Goal: Transaction & Acquisition: Subscribe to service/newsletter

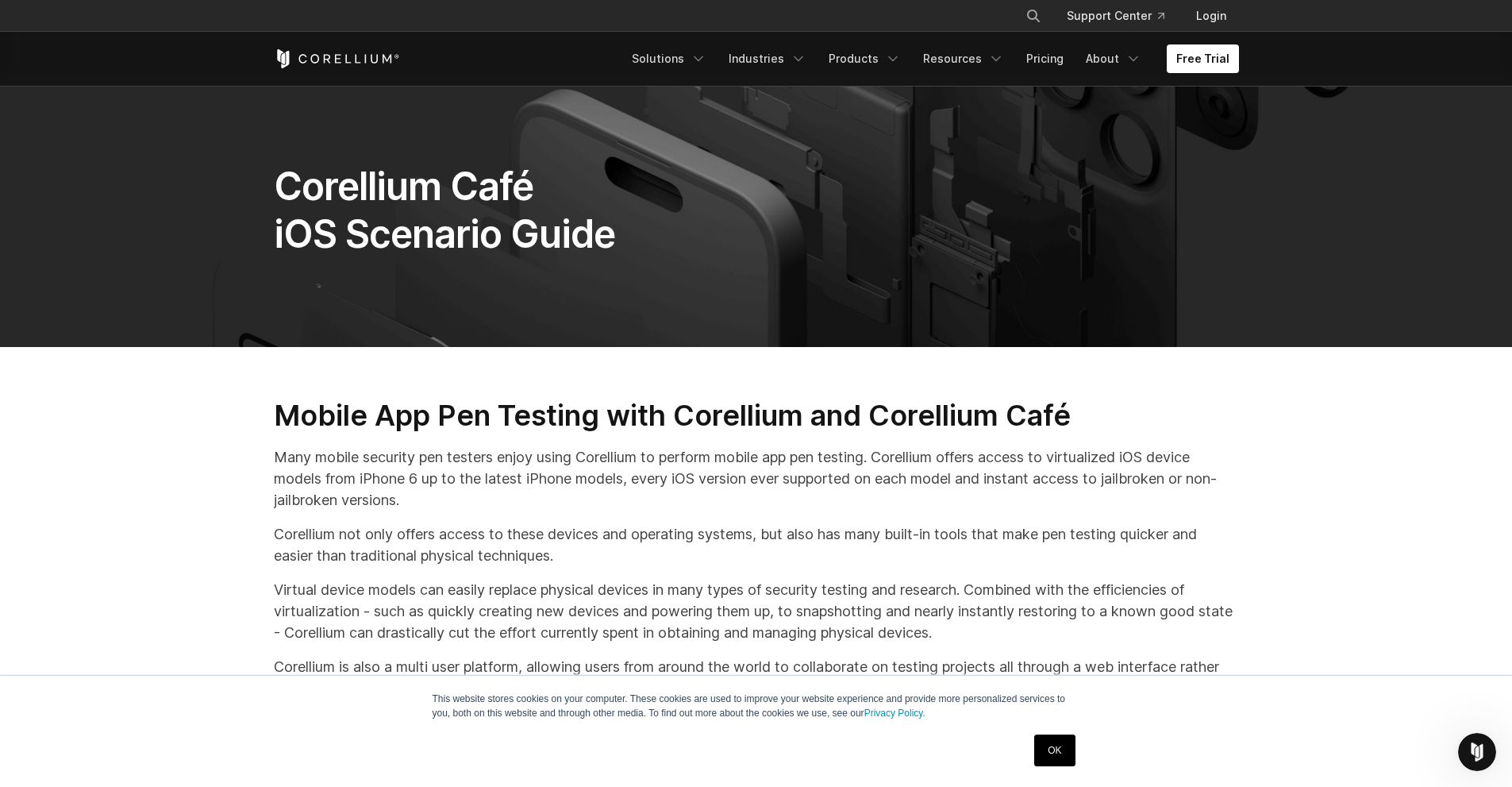
click at [1059, 745] on link "OK" at bounding box center [1054, 750] width 41 height 31
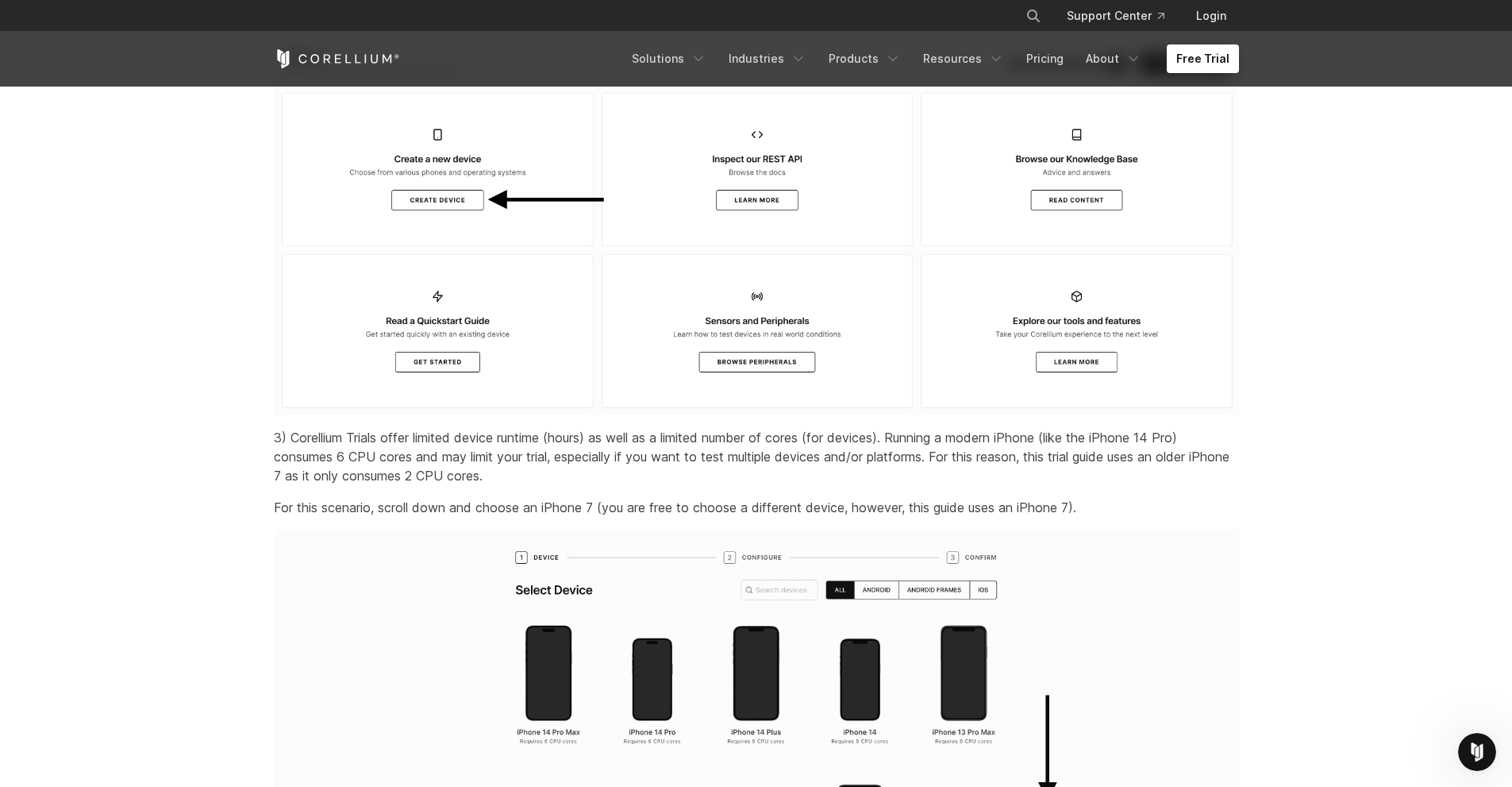
scroll to position [2382, 0]
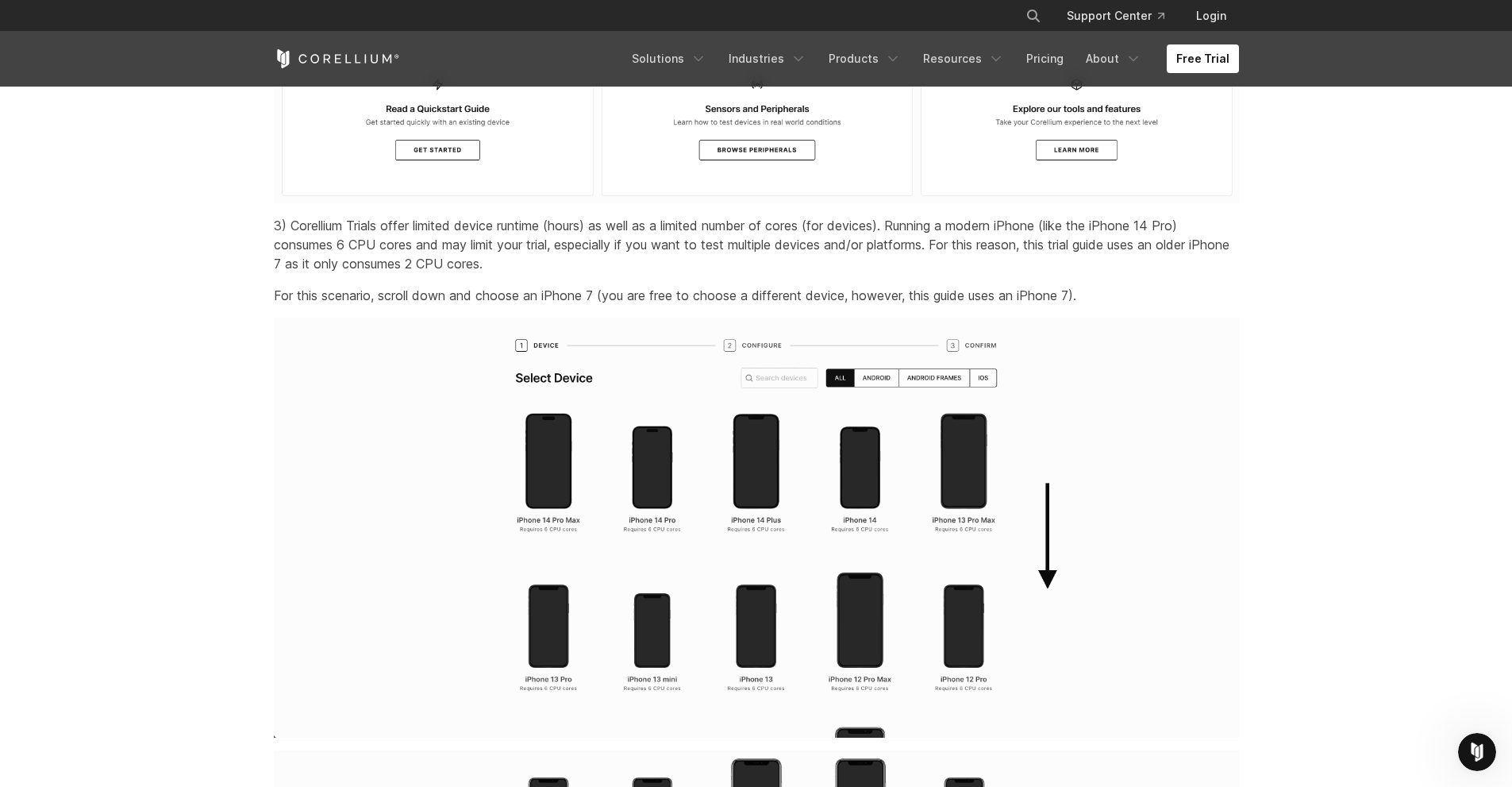
click at [571, 495] on img at bounding box center [756, 528] width 965 height 420
click at [560, 491] on img at bounding box center [756, 528] width 965 height 420
click at [657, 488] on img at bounding box center [756, 528] width 965 height 420
click at [753, 484] on img at bounding box center [756, 528] width 965 height 420
click at [909, 493] on img at bounding box center [756, 528] width 965 height 420
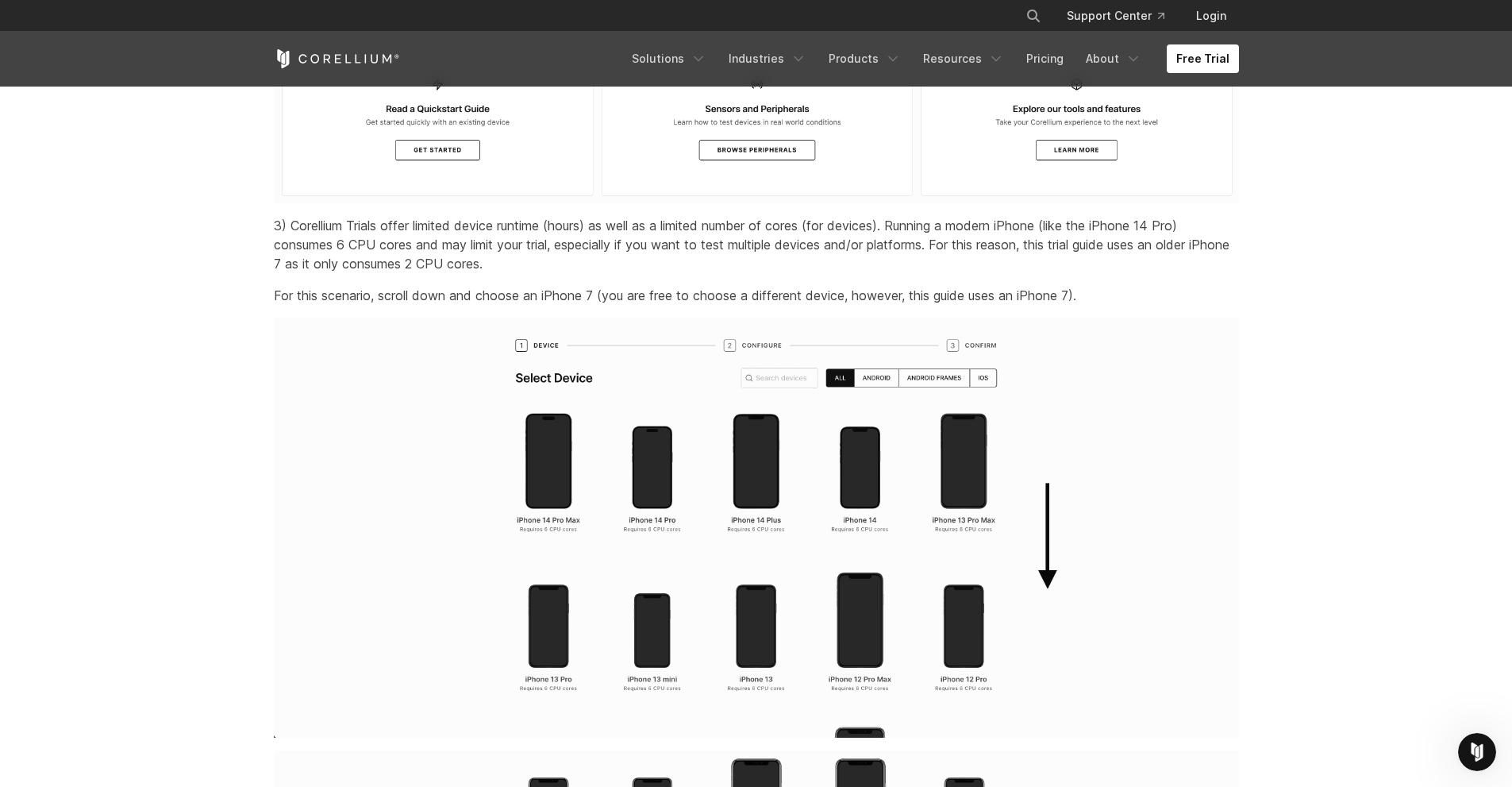
drag, startPoint x: 992, startPoint y: 501, endPoint x: 873, endPoint y: 556, distance: 131.1
click at [992, 502] on img at bounding box center [756, 528] width 965 height 420
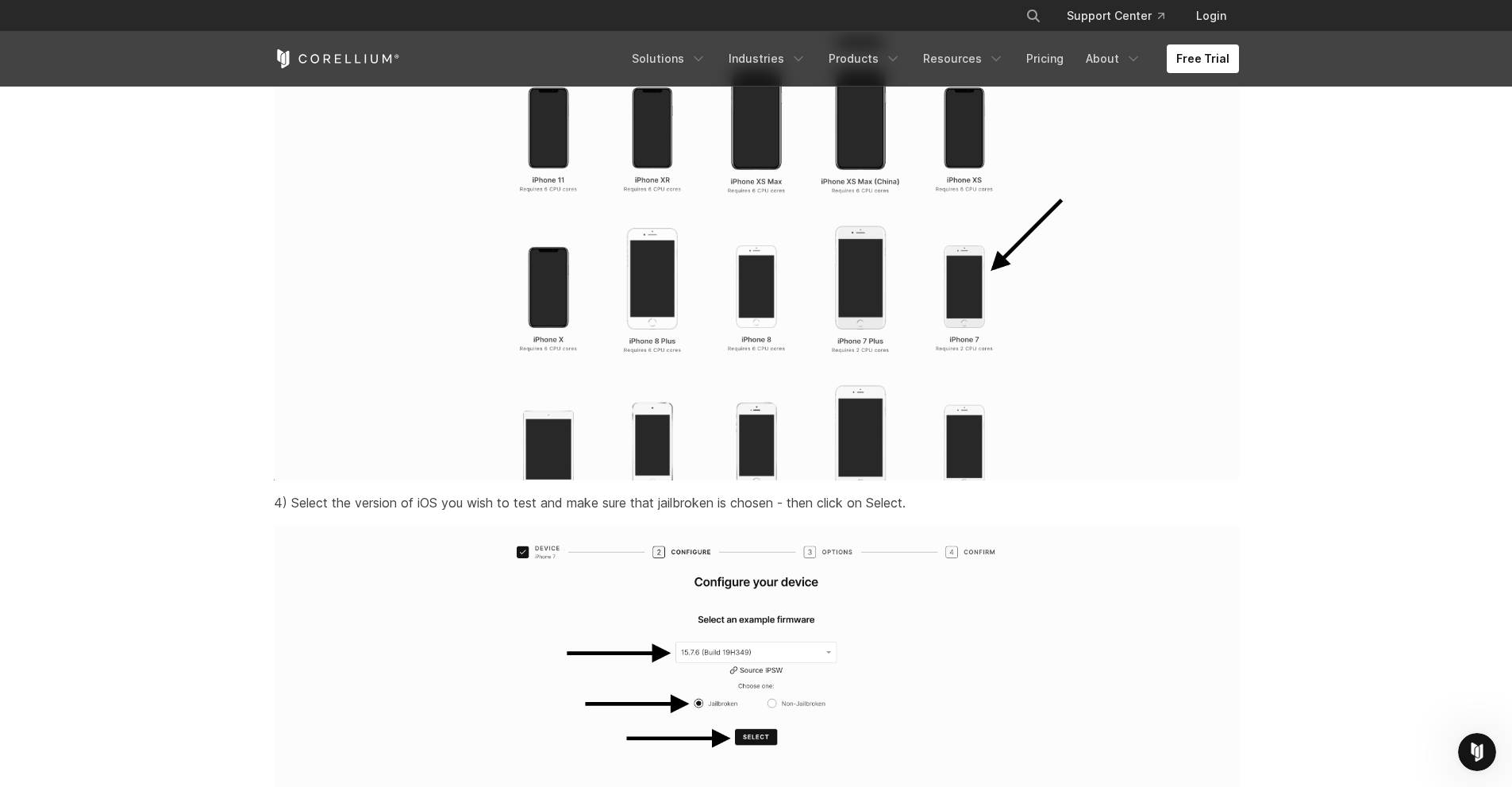
scroll to position [3335, 0]
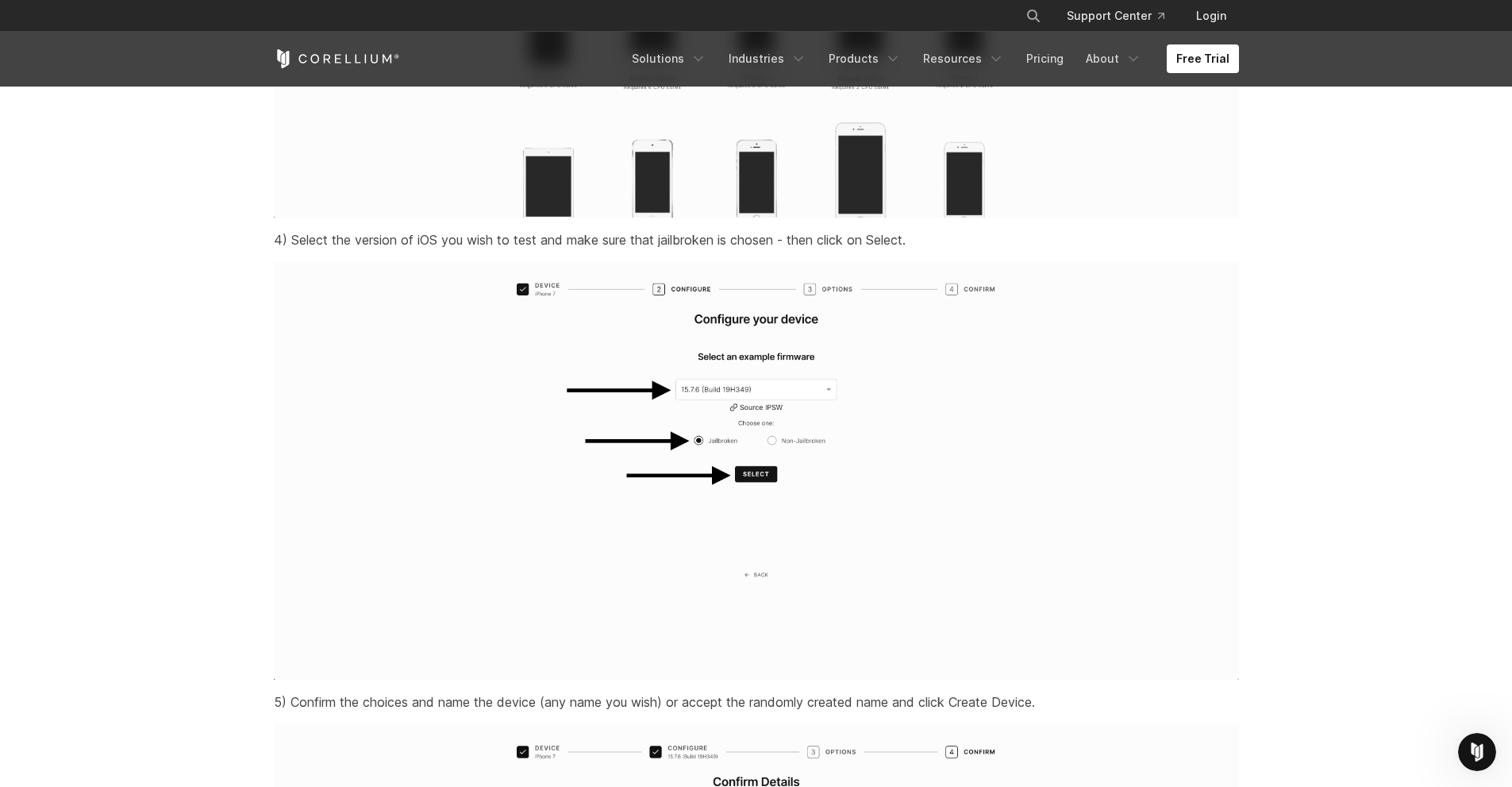
click at [766, 413] on img at bounding box center [756, 470] width 965 height 418
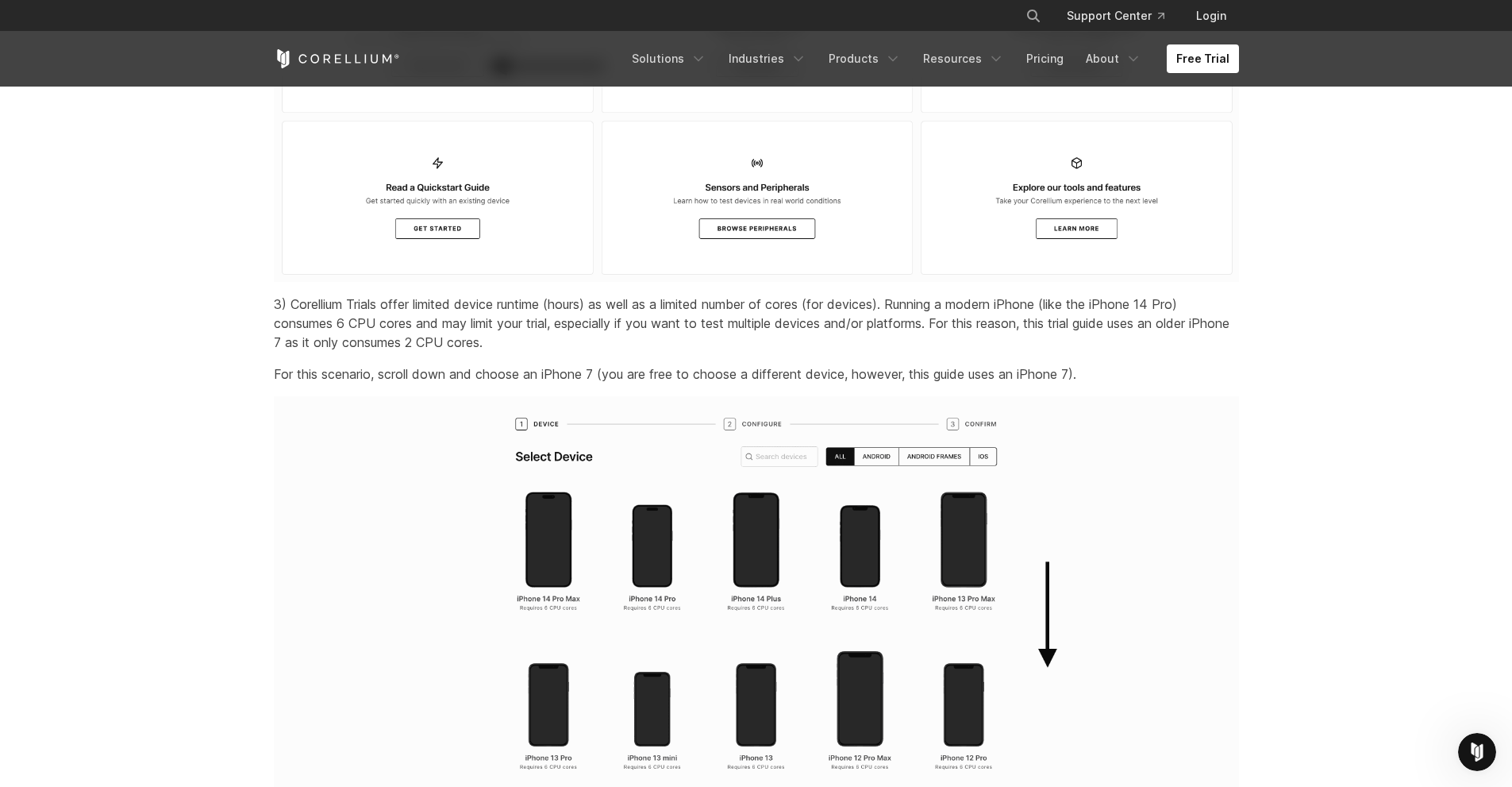
scroll to position [2303, 0]
drag, startPoint x: 1022, startPoint y: 399, endPoint x: 1151, endPoint y: 388, distance: 129.5
click at [1151, 385] on p "For this scenario, scroll down and choose an iPhone 7 (you are free to choose a…" at bounding box center [756, 374] width 965 height 19
click at [1072, 385] on p "For this scenario, scroll down and choose an iPhone 7 (you are free to choose a…" at bounding box center [756, 374] width 965 height 19
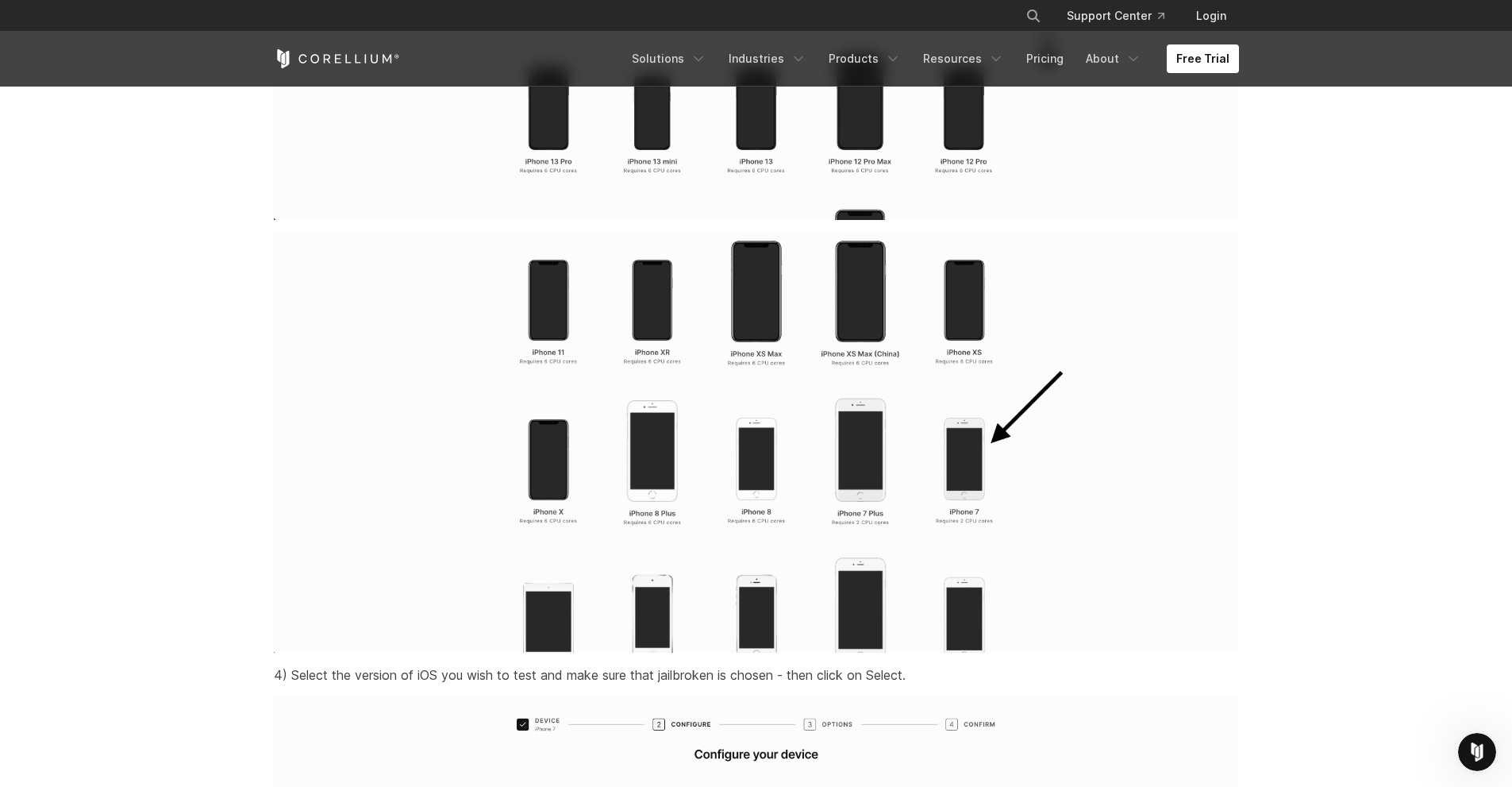
scroll to position [2939, 0]
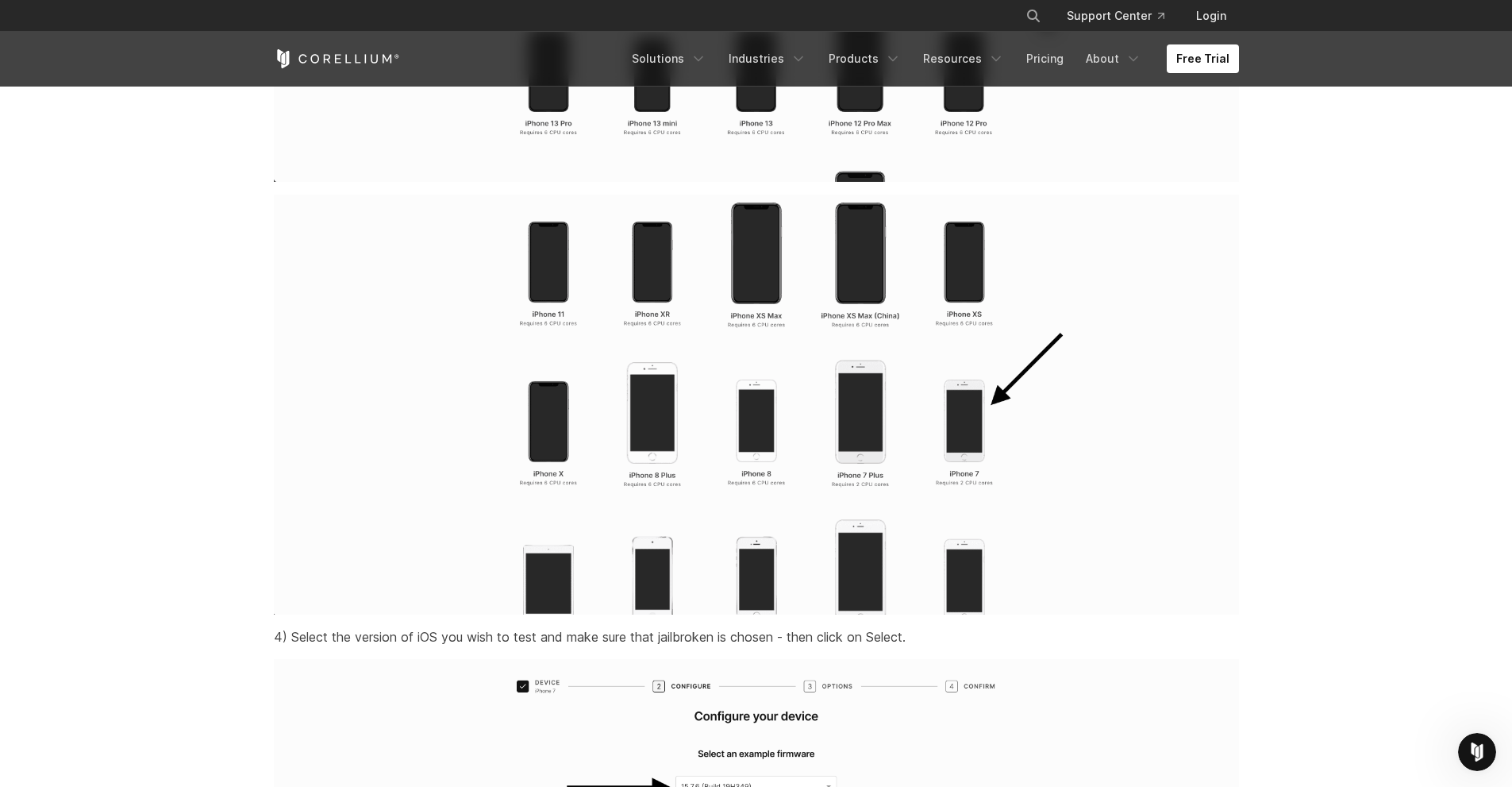
click at [959, 455] on img at bounding box center [756, 405] width 965 height 420
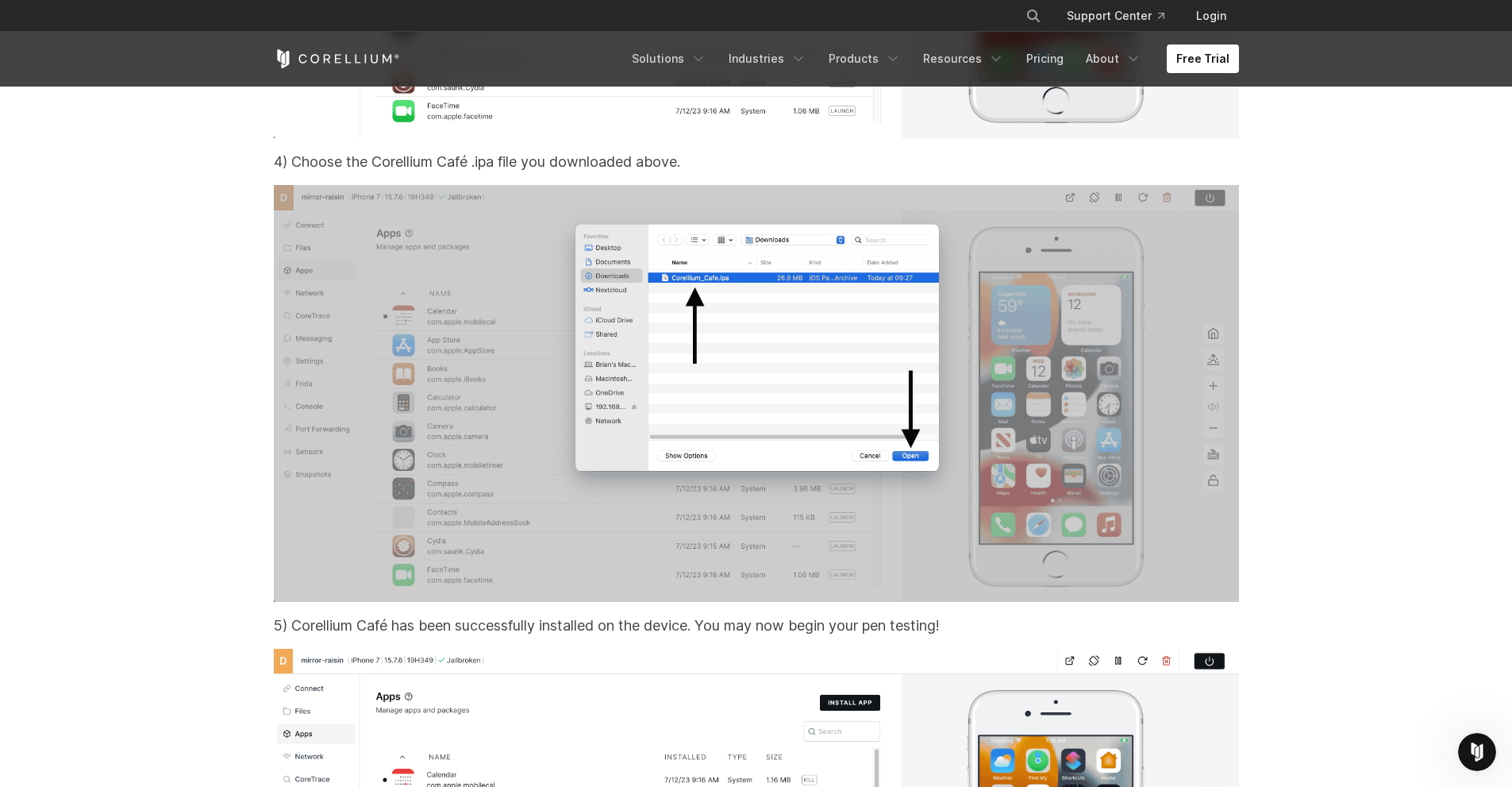
scroll to position [9609, 0]
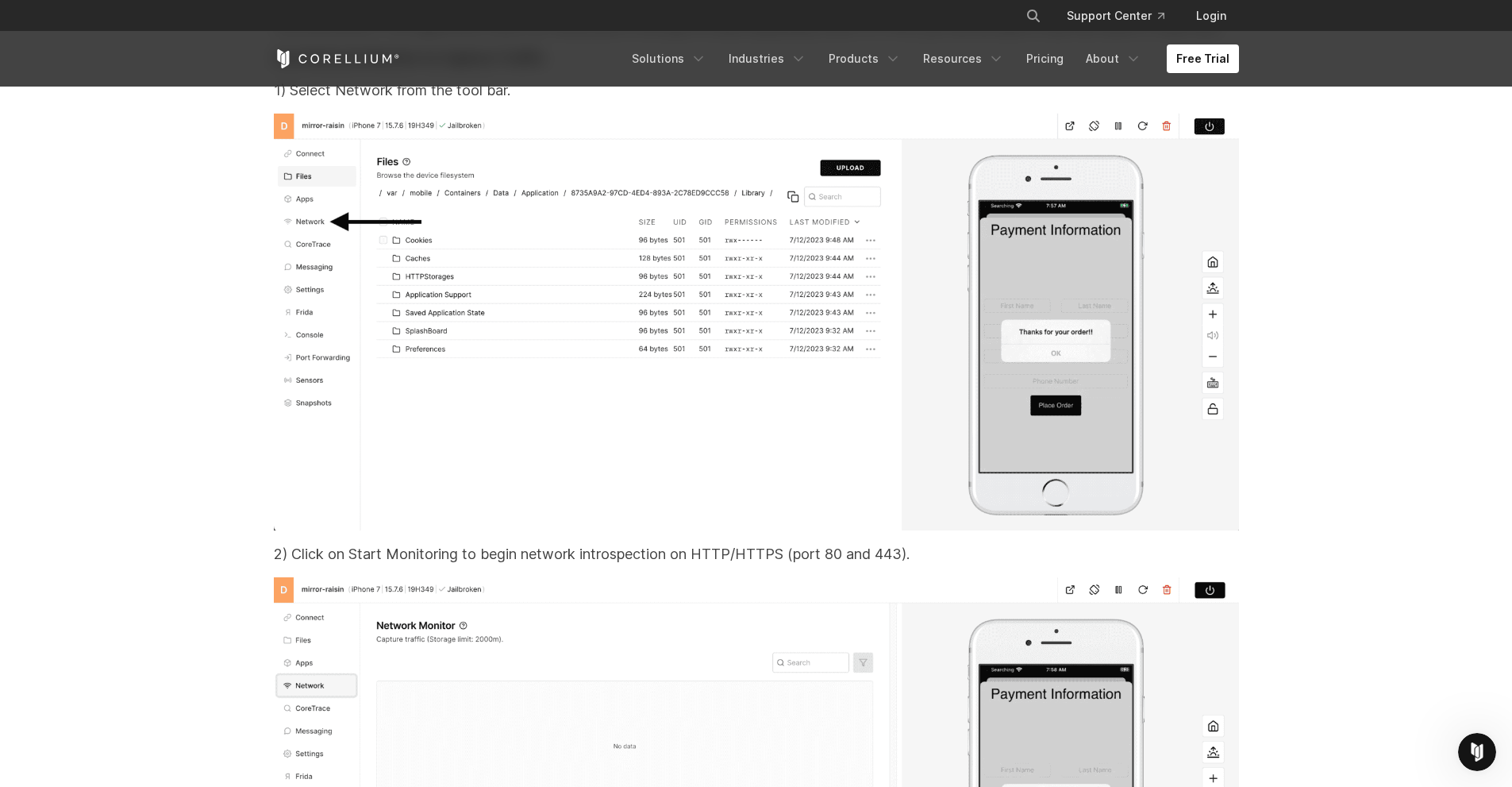
scroll to position [23665, 0]
click at [1214, 54] on link "Free Trial" at bounding box center [1202, 59] width 72 height 29
